Goal: Transaction & Acquisition: Obtain resource

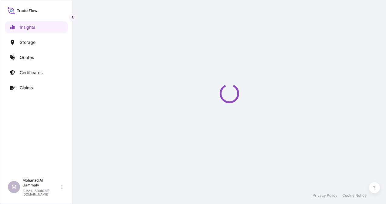
select select "2025"
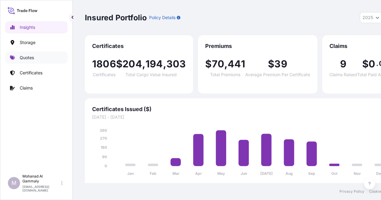
click at [29, 57] on p "Quotes" at bounding box center [27, 58] width 14 height 6
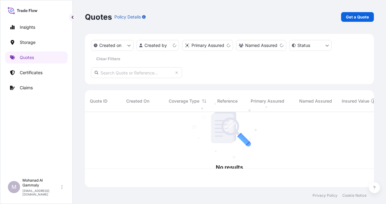
scroll to position [74, 284]
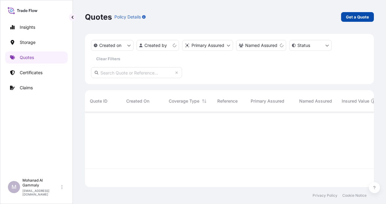
click at [351, 15] on p "Get a Quote" at bounding box center [357, 17] width 23 height 6
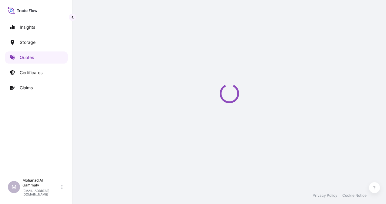
select select "Water"
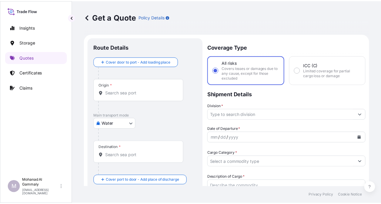
scroll to position [10, 0]
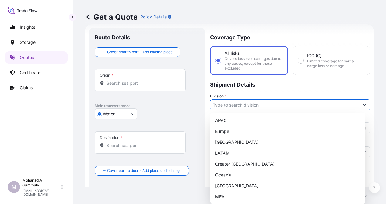
click at [250, 106] on input "Division *" at bounding box center [284, 104] width 149 height 11
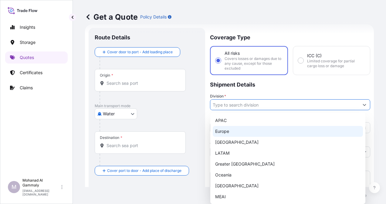
click at [223, 129] on div "Europe" at bounding box center [288, 131] width 150 height 11
type input "Europe"
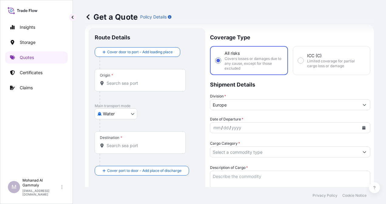
click at [123, 82] on input "Origin *" at bounding box center [142, 83] width 72 height 6
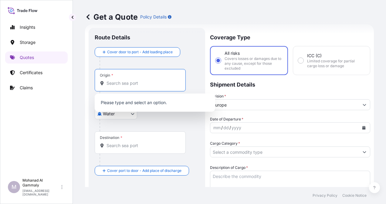
paste input "Ningbo"
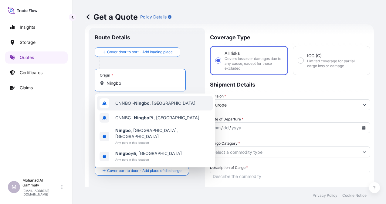
click at [118, 109] on div "CNNBO - Ningbo , [GEOGRAPHIC_DATA]" at bounding box center [155, 103] width 116 height 15
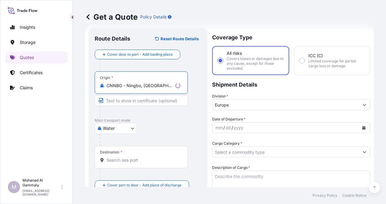
type input "CNNBO - Ningbo, [GEOGRAPHIC_DATA]"
click at [121, 153] on span "*" at bounding box center [121, 152] width 2 height 5
click at [121, 157] on input "Destination *" at bounding box center [142, 160] width 72 height 6
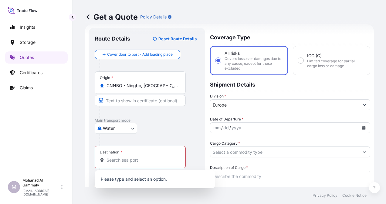
click at [127, 152] on div "Destination *" at bounding box center [140, 157] width 91 height 22
click at [127, 157] on input "Destination * Please select a destination" at bounding box center [142, 160] width 72 height 6
paste input "Riyadh Dry Port"
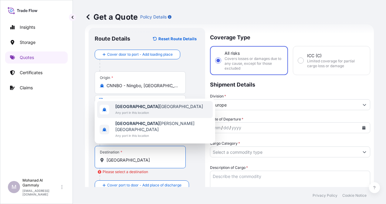
click at [124, 116] on span "Any port in this location" at bounding box center [159, 113] width 88 height 6
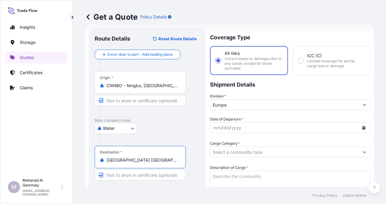
type input "[GEOGRAPHIC_DATA] [GEOGRAPHIC_DATA]"
click at [362, 127] on icon "Calendar" at bounding box center [363, 128] width 3 height 4
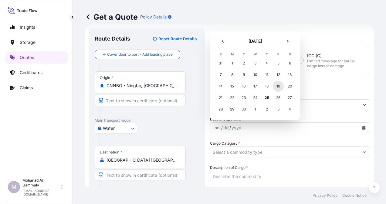
click at [278, 86] on div "19" at bounding box center [278, 86] width 11 height 11
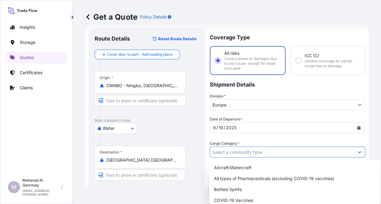
click at [269, 152] on input "Cargo Category *" at bounding box center [282, 152] width 144 height 11
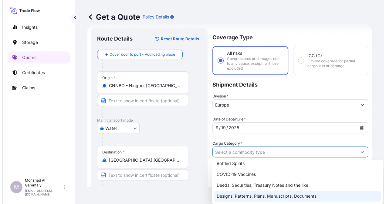
scroll to position [61, 0]
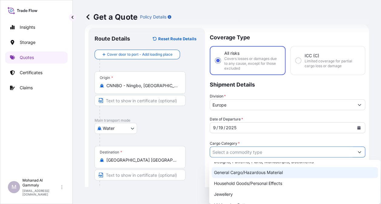
click at [243, 172] on div "General Cargo/Hazardous Material" at bounding box center [295, 172] width 166 height 11
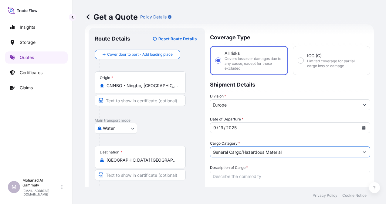
scroll to position [70, 0]
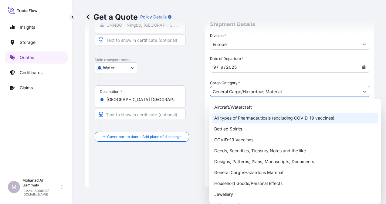
click at [222, 117] on div "All types of Pharmaceuticals (excluding COVID-19 vaccines)" at bounding box center [295, 118] width 166 height 11
type input "All types of Pharmaceuticals (excluding COVID-19 vaccines)"
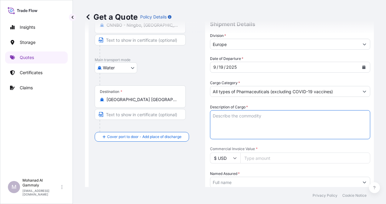
click at [221, 118] on textarea "Description of Cargo *" at bounding box center [290, 124] width 160 height 29
paste textarea "Aisle cart cover (New design-logo)(100EA/CTN)"
click at [225, 132] on textarea "Aisle cart cover (New design-logo)(100EA/CTN)" at bounding box center [290, 124] width 160 height 29
paste textarea "YC Premium Hot/Cold Towel (60pcs/24Set/CTN)(New"
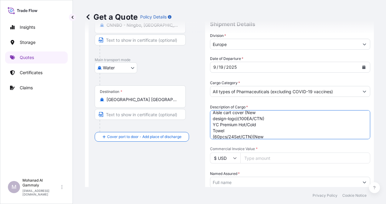
scroll to position [9, 0]
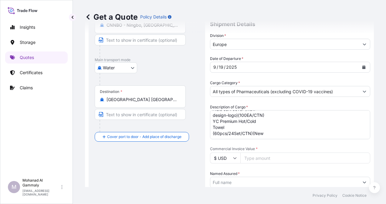
click at [230, 136] on textarea "Aisle cart cover (New design-logo)(100EA/CTN) YC Premium Hot/Cold Towel (60pcs/…" at bounding box center [290, 124] width 160 height 29
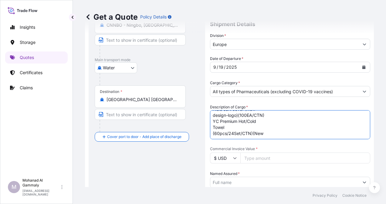
paste textarea "GC Amenity Kit (Old Design)"New Logo"
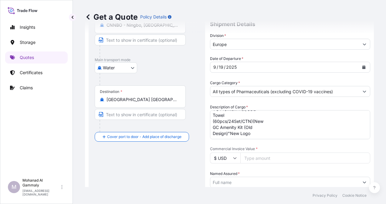
click at [254, 133] on textarea "Aisle cart cover (New design-logo)(100EA/CTN) YC Premium Hot/Cold Towel (60pcs/…" at bounding box center [290, 124] width 160 height 29
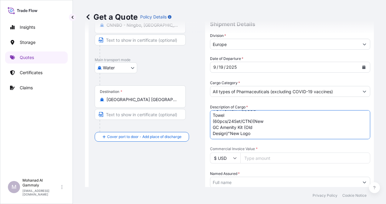
paste textarea "FC/BC cutlery roll-up napkin with button hole (New designlogo)( 200EA/CTN)"
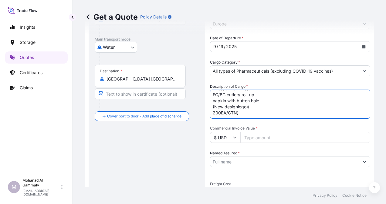
scroll to position [101, 0]
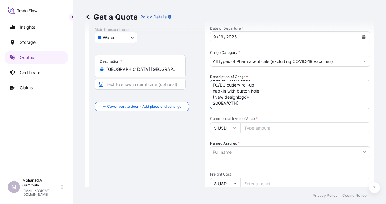
type textarea "Aisle cart cover (New design-logo)(100EA/CTN) YC Premium Hot/Cold Towel (60pcs/…"
click at [254, 127] on input "Commercial Invoice Value *" at bounding box center [305, 128] width 130 height 11
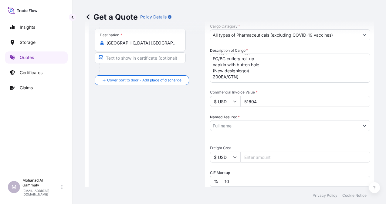
scroll to position [161, 0]
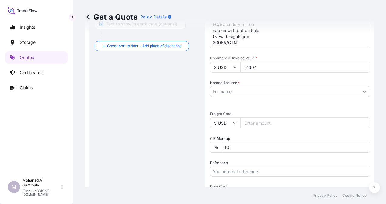
type input "51604"
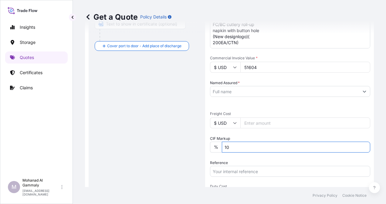
click at [241, 150] on input "10" at bounding box center [296, 147] width 148 height 11
type input "1"
type input "0"
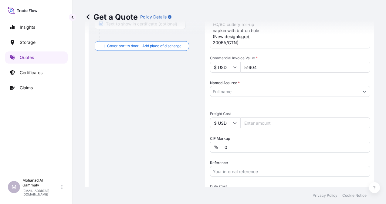
click at [222, 168] on input "Reference" at bounding box center [290, 171] width 160 height 11
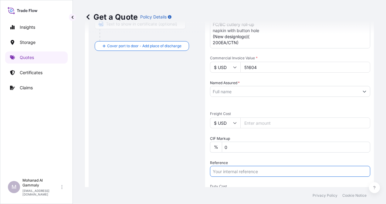
paste input "PO# E - 22002028;E - 22002141；E - 22002305"
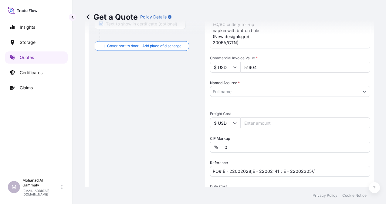
click at [321, 173] on input "PO# E - 22002028;E - 22002141；E - 22002305//" at bounding box center [290, 171] width 160 height 11
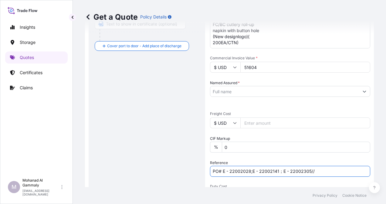
paste input "INV62890203"
paste input "3315242661"
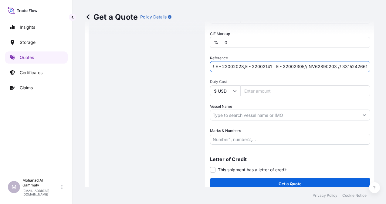
scroll to position [272, 0]
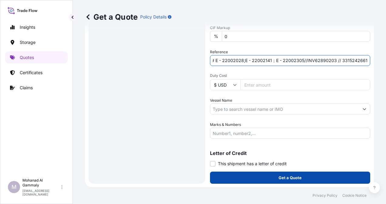
type input "PO# E - 22002028;E - 22002141；E - 22002305//INV62890203 // 3315242661"
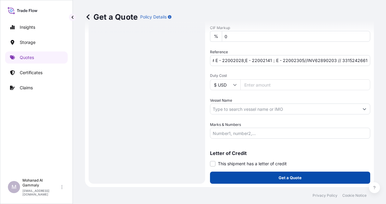
scroll to position [0, 0]
click at [287, 179] on p "Get a Quote" at bounding box center [289, 178] width 23 height 6
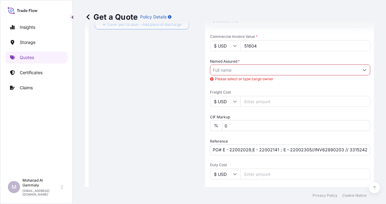
scroll to position [121, 0]
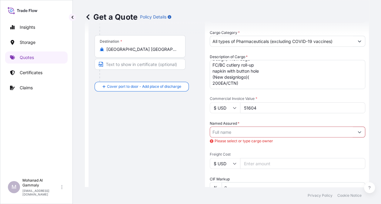
click at [238, 130] on input "Named Assured *" at bounding box center [282, 132] width 144 height 11
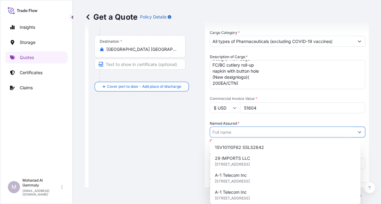
paste input "CATRION CATERING HOLDING COMPANY"
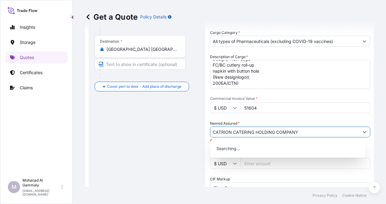
type input "CATRION CATERING HOLDING COMPANY"
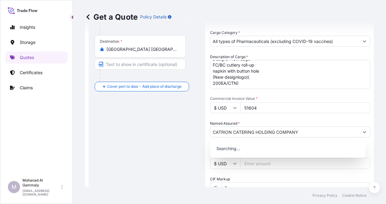
click at [285, 106] on input "51604" at bounding box center [305, 107] width 130 height 11
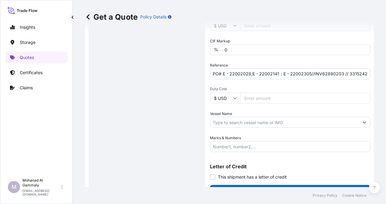
scroll to position [272, 0]
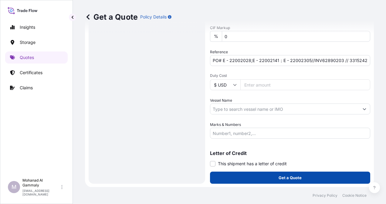
type input "51602"
click at [304, 174] on button "Get a Quote" at bounding box center [290, 178] width 160 height 12
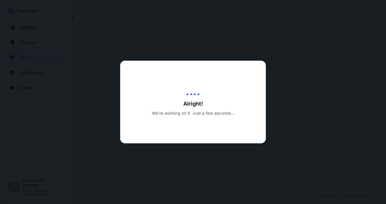
select select "Water"
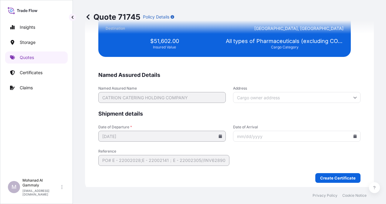
scroll to position [1487, 0]
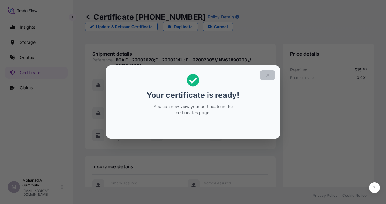
click at [266, 73] on icon "button" at bounding box center [267, 74] width 5 height 5
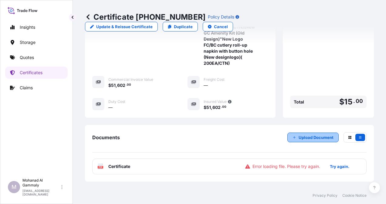
scroll to position [236, 0]
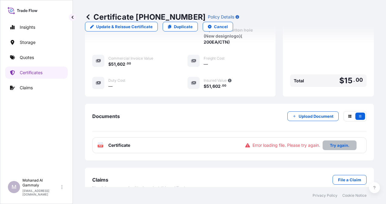
click at [335, 143] on p "Try again." at bounding box center [339, 146] width 19 height 6
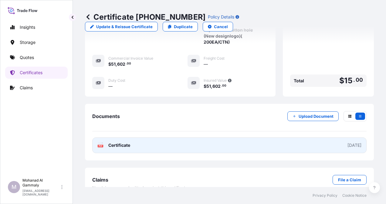
click at [347, 143] on div "[DATE]" at bounding box center [354, 146] width 14 height 6
